Goal: Check status: Check status

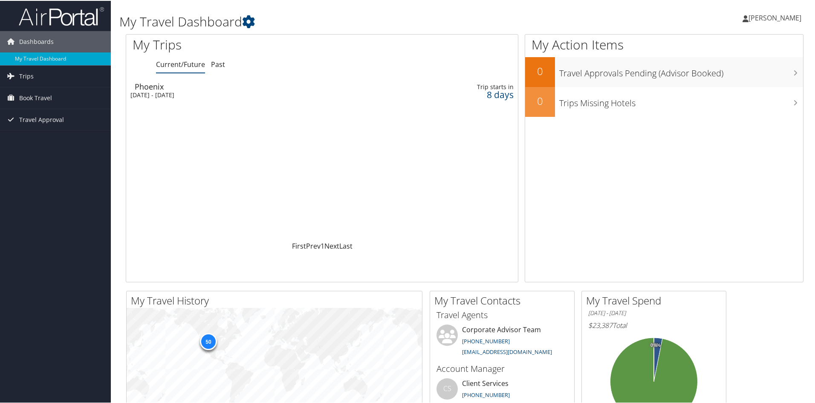
click at [170, 96] on div "Fri 17 Oct 2025 - Fri 24 Oct 2025" at bounding box center [249, 94] width 237 height 8
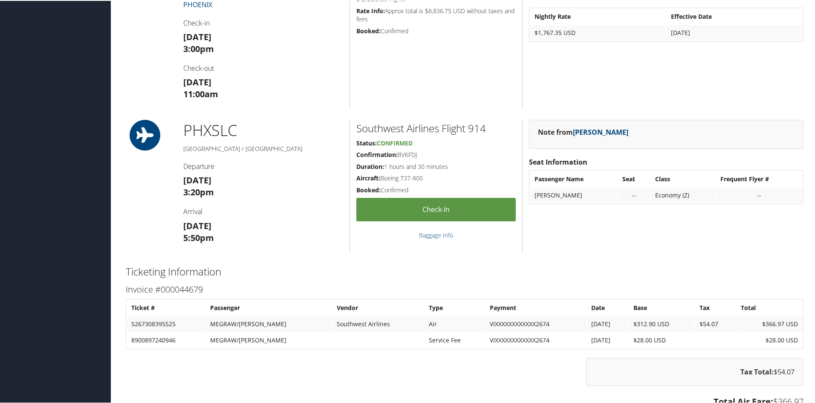
scroll to position [308, 0]
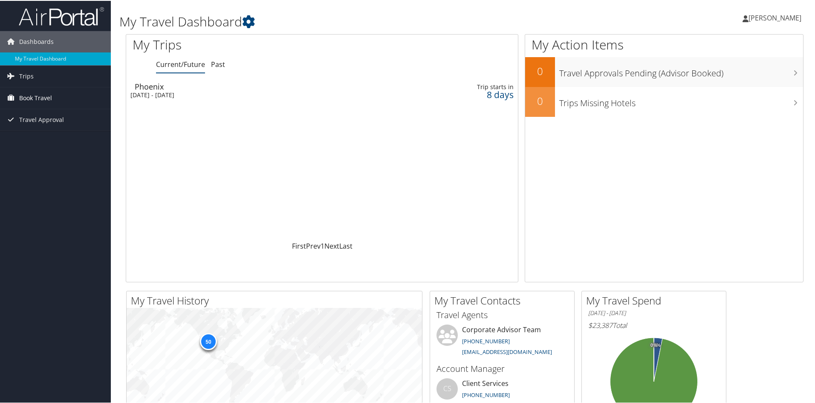
click at [29, 98] on span "Book Travel" at bounding box center [35, 97] width 33 height 21
click at [25, 73] on span "Trips" at bounding box center [26, 75] width 15 height 21
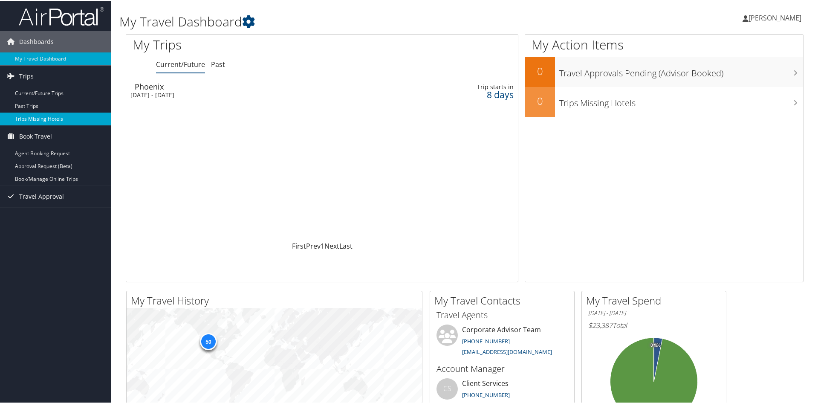
click at [31, 117] on link "Trips Missing Hotels" at bounding box center [55, 118] width 111 height 13
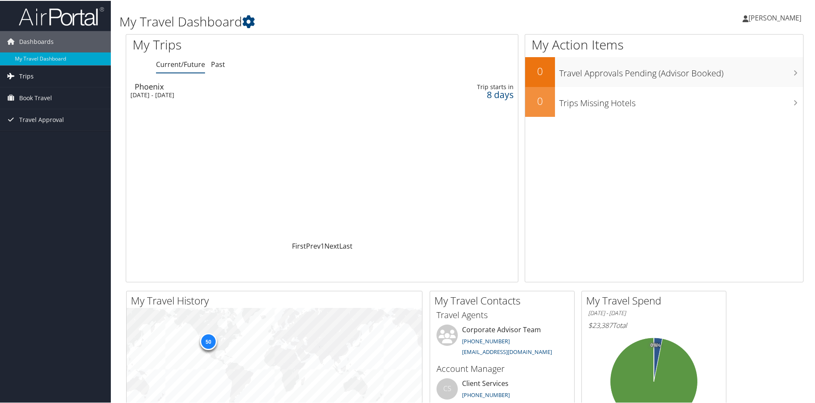
drag, startPoint x: 32, startPoint y: 75, endPoint x: 32, endPoint y: 70, distance: 6.0
click at [32, 75] on span "Trips" at bounding box center [26, 75] width 15 height 21
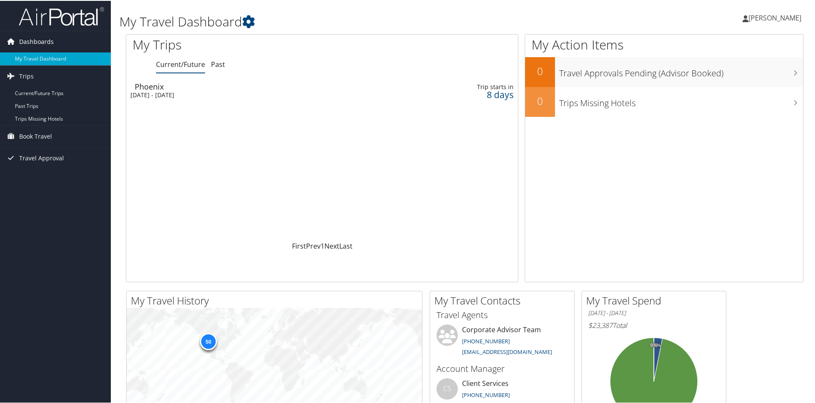
click at [32, 40] on span "Dashboards" at bounding box center [36, 40] width 35 height 21
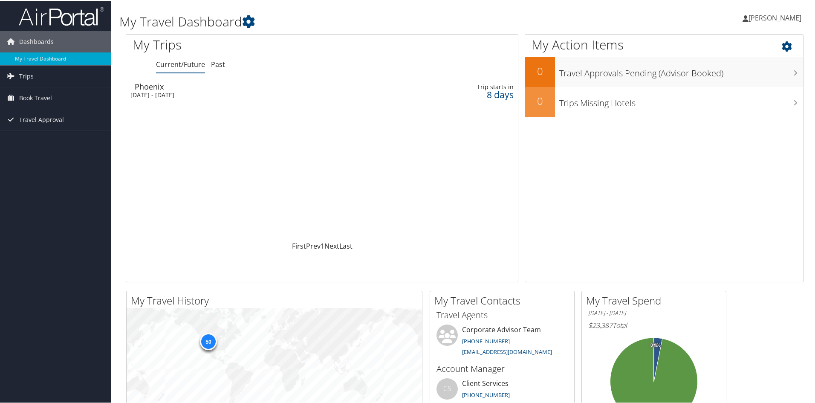
click at [642, 193] on div "My Action Items 0 Travel Approvals Pending (Advisor Booked) 0 Trips Missing Hot…" at bounding box center [664, 157] width 279 height 248
